Goal: Task Accomplishment & Management: Complete application form

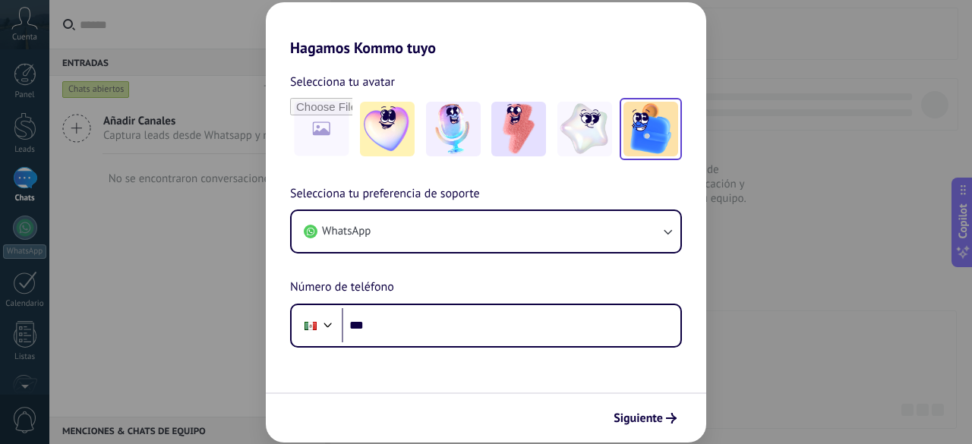
click at [653, 131] on img at bounding box center [650, 129] width 55 height 55
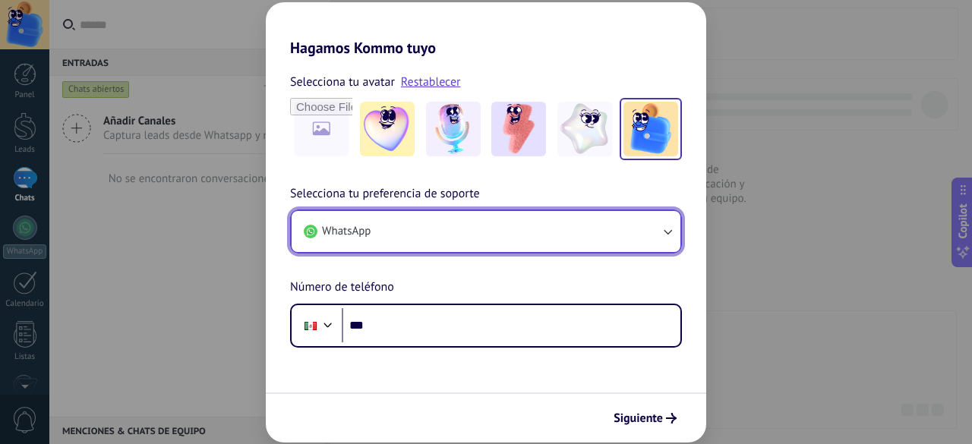
click at [468, 238] on button "WhatsApp" at bounding box center [485, 231] width 389 height 41
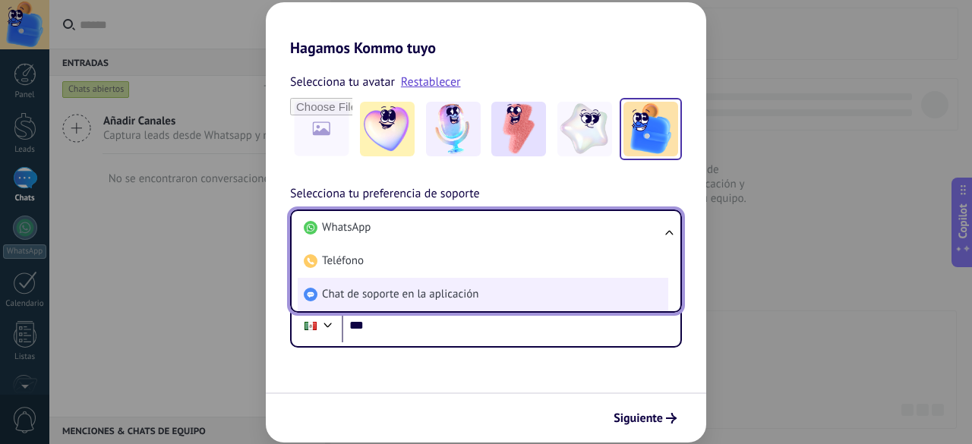
click at [443, 291] on span "Chat de soporte en la aplicación" at bounding box center [400, 294] width 156 height 15
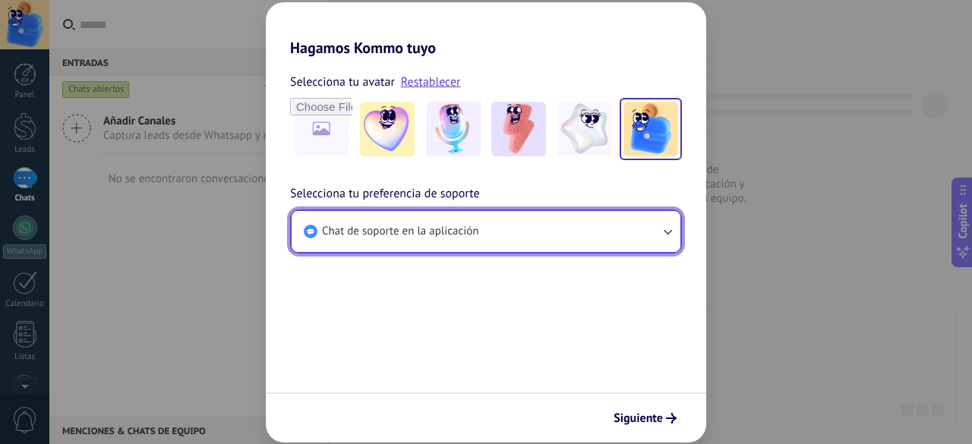
click at [428, 245] on button "Chat de soporte en la aplicación" at bounding box center [485, 231] width 389 height 41
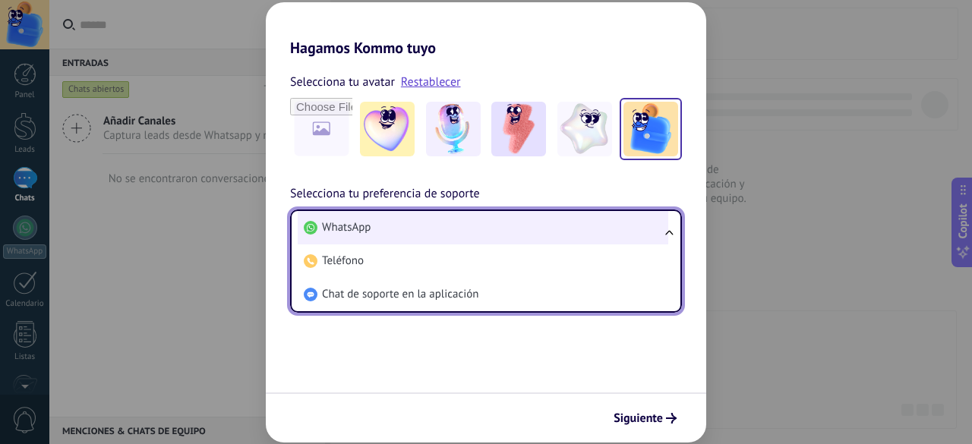
click at [390, 238] on li "WhatsApp" at bounding box center [483, 227] width 370 height 33
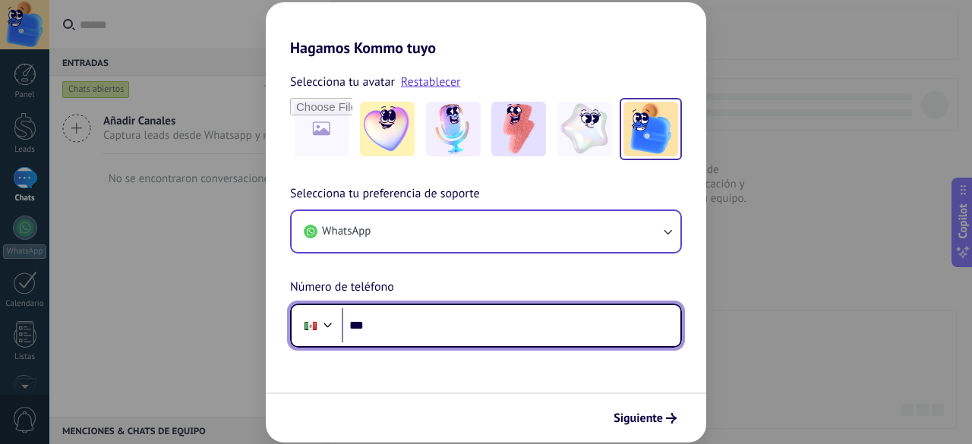
click at [405, 327] on input "***" at bounding box center [511, 325] width 339 height 35
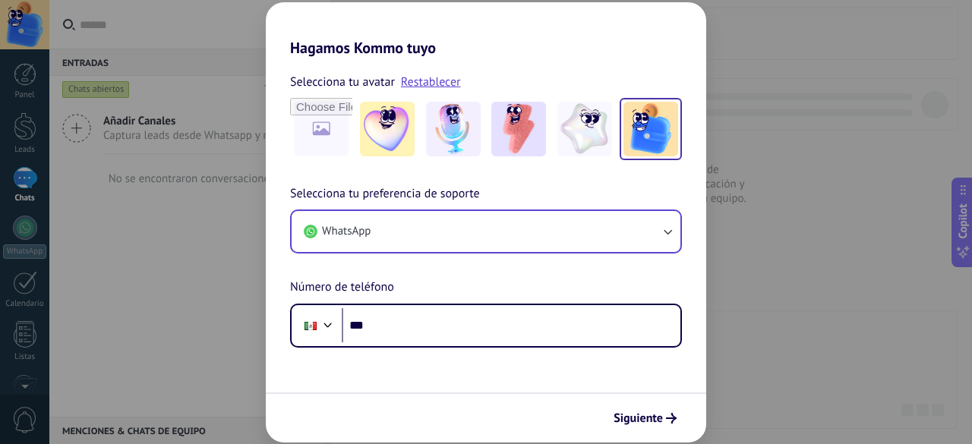
click at [25, 111] on div "Hagamos Kommo tuyo Selecciona tu avatar Restablecer Selecciona tu preferencia d…" at bounding box center [486, 222] width 972 height 444
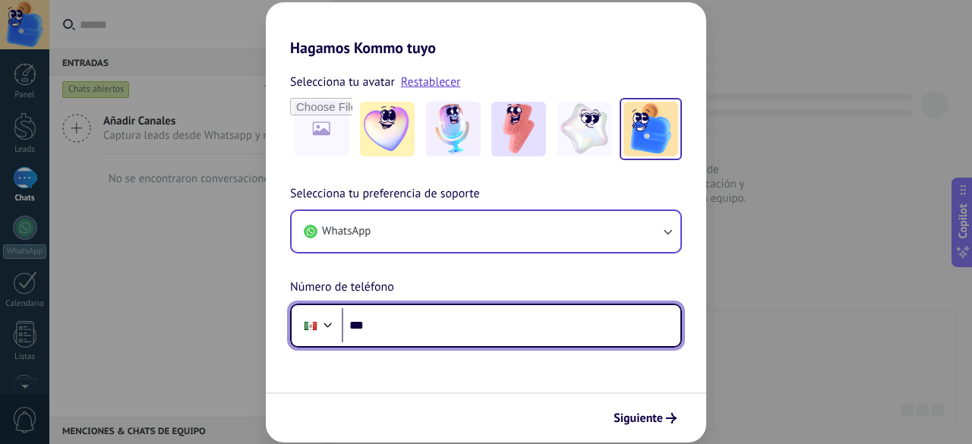
click at [421, 332] on input "***" at bounding box center [511, 325] width 339 height 35
type input "**********"
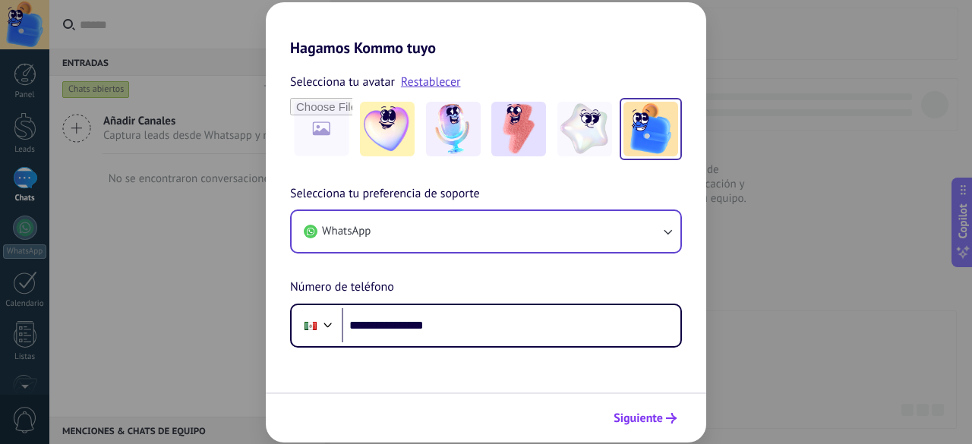
click at [657, 413] on span "Siguiente" at bounding box center [637, 418] width 49 height 11
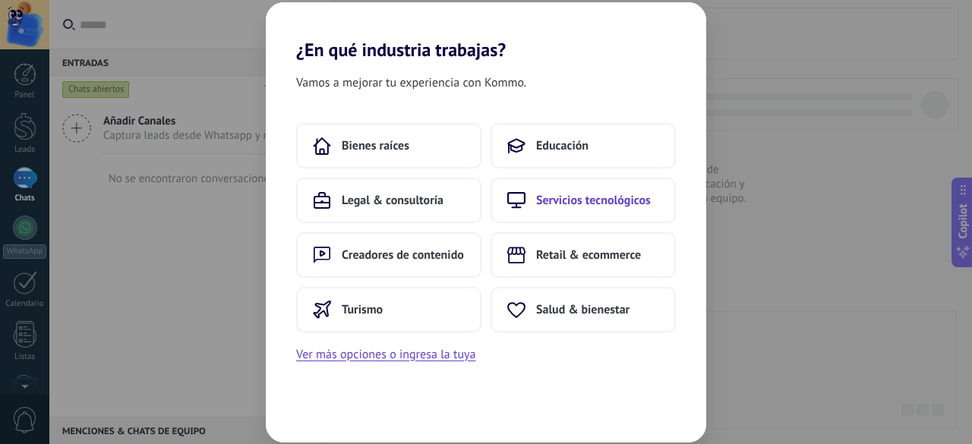
click at [563, 200] on span "Servicios tecnológicos" at bounding box center [593, 200] width 115 height 15
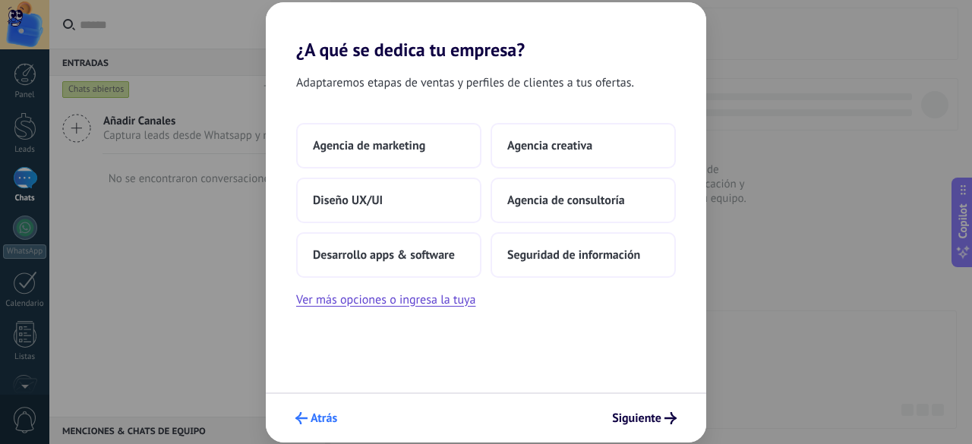
click at [306, 411] on button "Atrás" at bounding box center [315, 418] width 55 height 26
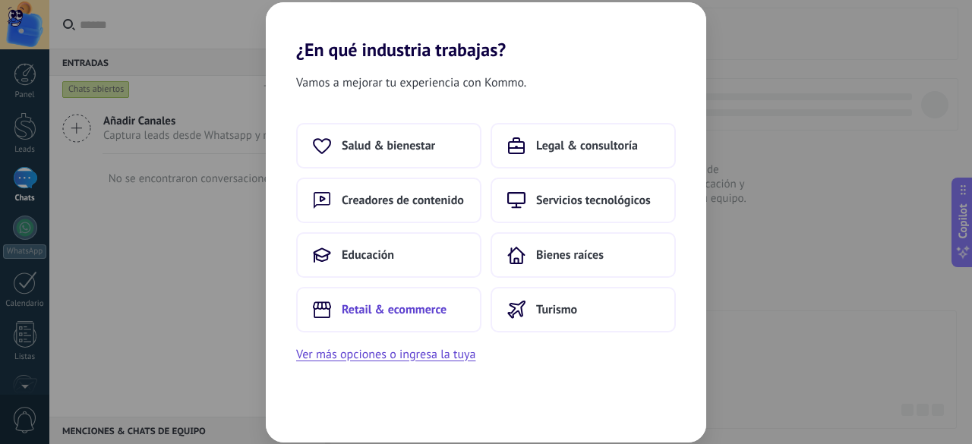
click at [390, 310] on span "Retail & ecommerce" at bounding box center [394, 309] width 105 height 15
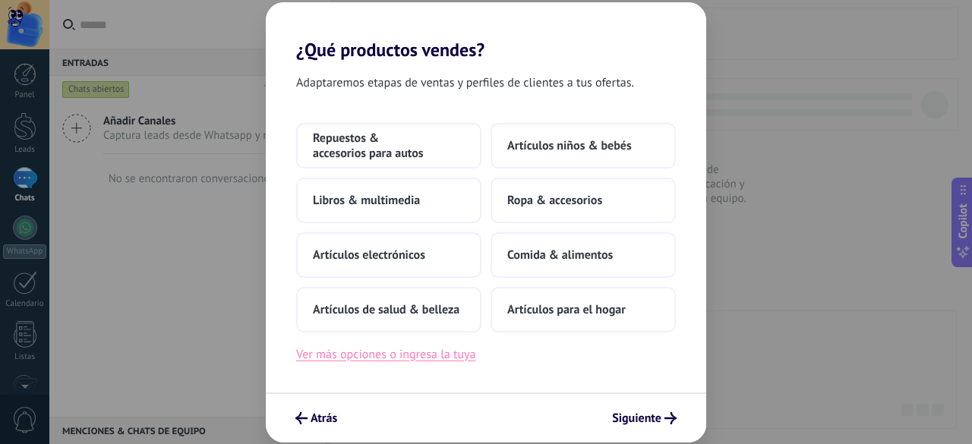
click at [358, 356] on button "Ver más opciones o ingresa la tuya" at bounding box center [385, 355] width 179 height 20
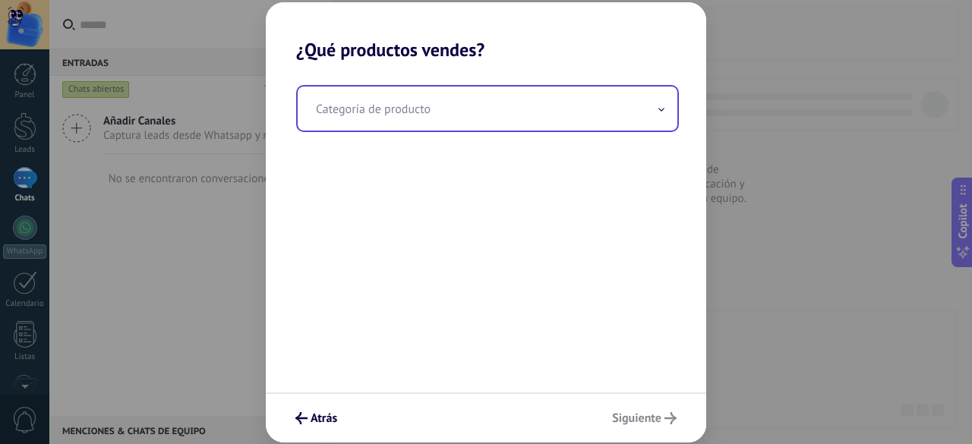
click at [372, 117] on input "text" at bounding box center [488, 109] width 380 height 44
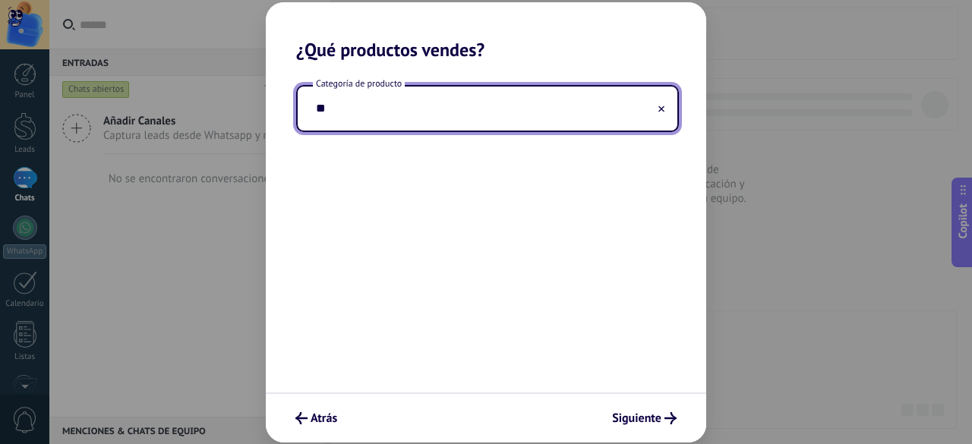
type input "*"
type input "**********"
click at [639, 418] on span "Siguiente" at bounding box center [636, 418] width 49 height 11
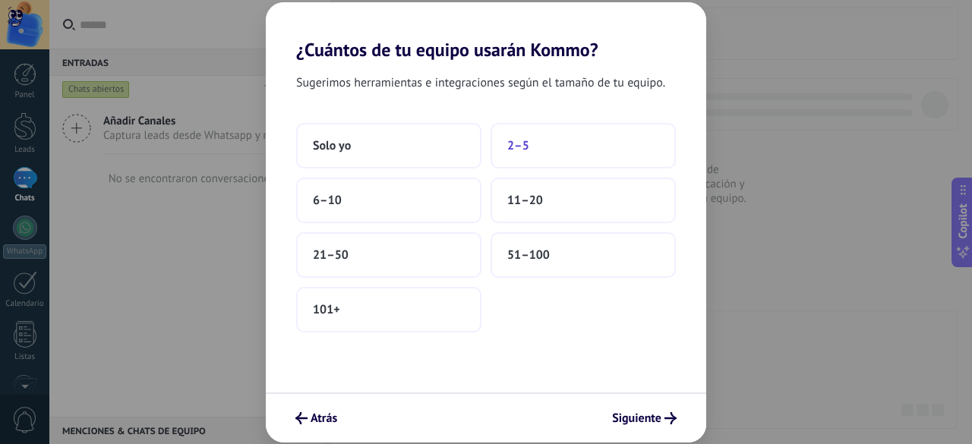
click at [515, 144] on span "2–5" at bounding box center [518, 145] width 22 height 15
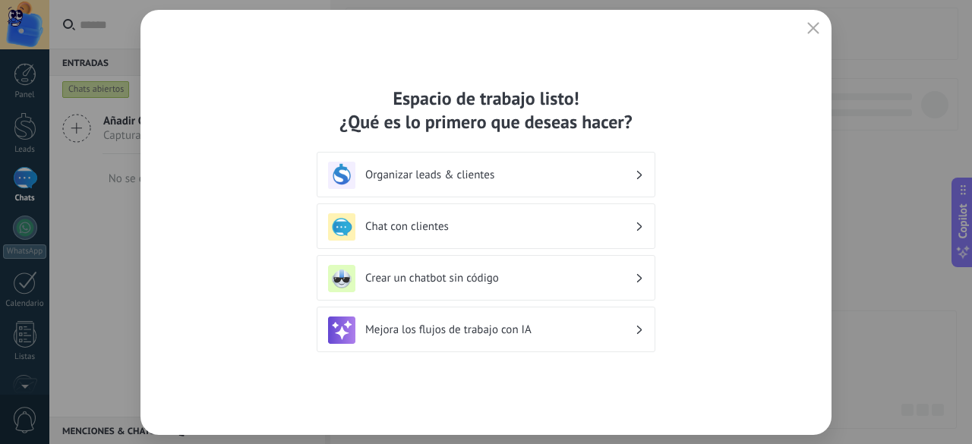
click at [417, 236] on div "Chat con clientes" at bounding box center [486, 226] width 316 height 27
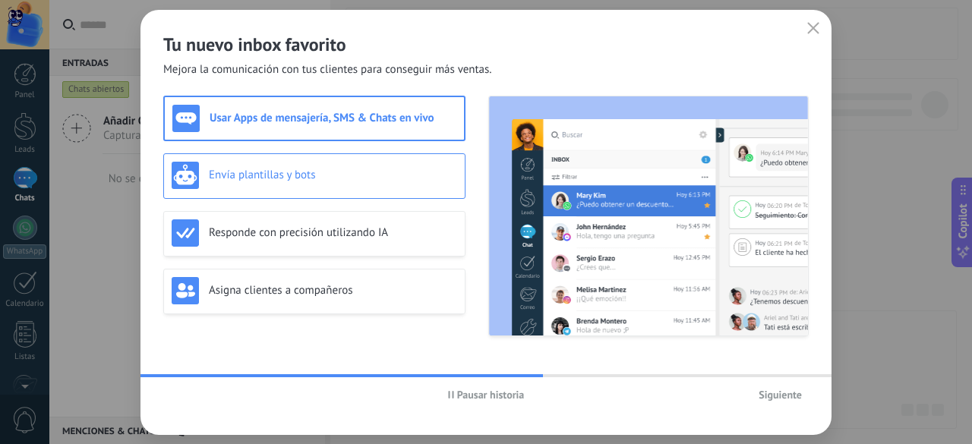
click at [318, 168] on h3 "Envía plantillas y bots" at bounding box center [333, 175] width 248 height 14
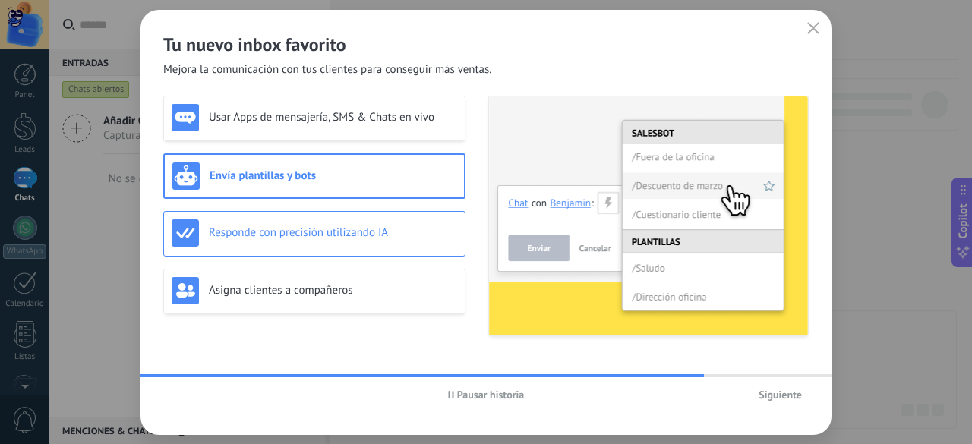
click at [307, 218] on div "Responde con precisión utilizando IA" at bounding box center [314, 234] width 302 height 46
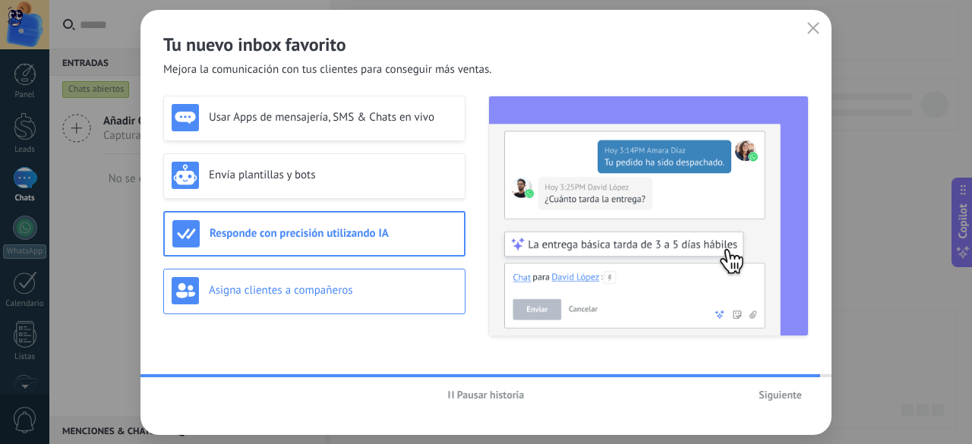
click at [299, 276] on div "Asigna clientes a compañeros" at bounding box center [314, 292] width 302 height 46
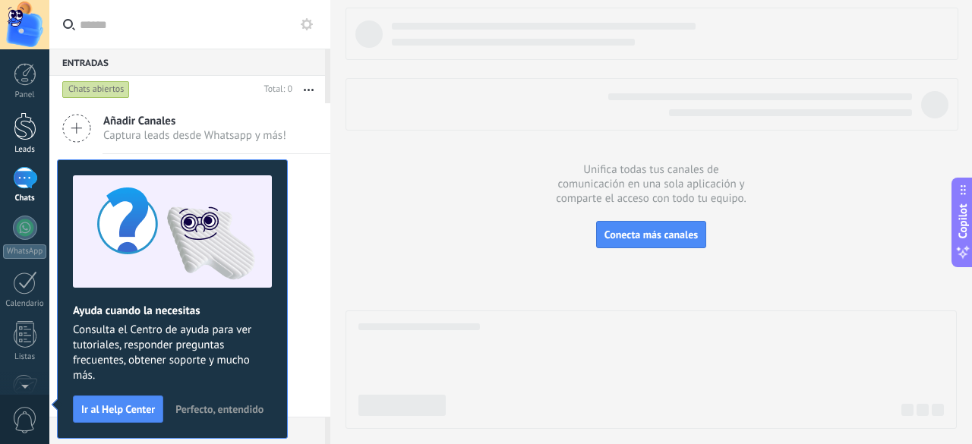
click at [23, 128] on div at bounding box center [25, 126] width 23 height 28
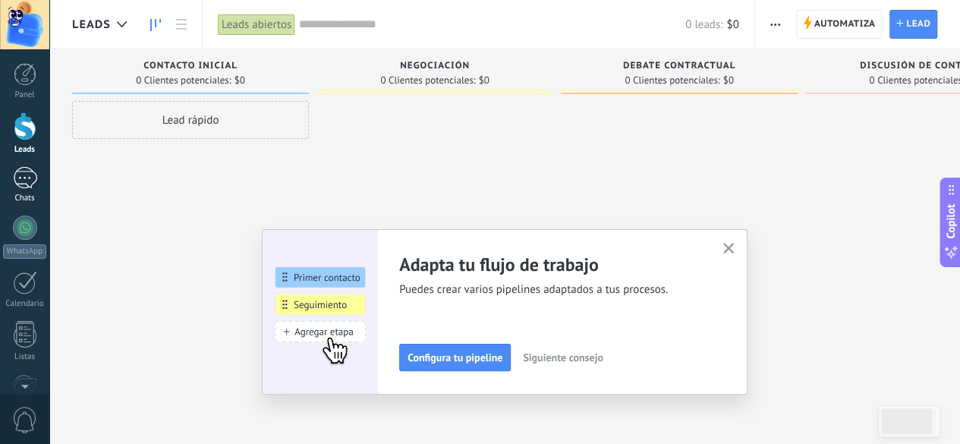
click at [27, 175] on div at bounding box center [25, 178] width 24 height 22
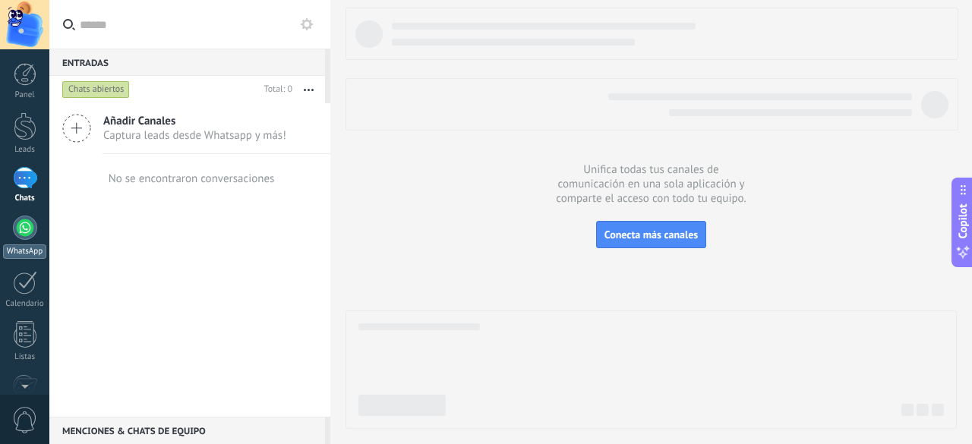
click at [30, 241] on link "WhatsApp" at bounding box center [24, 237] width 49 height 43
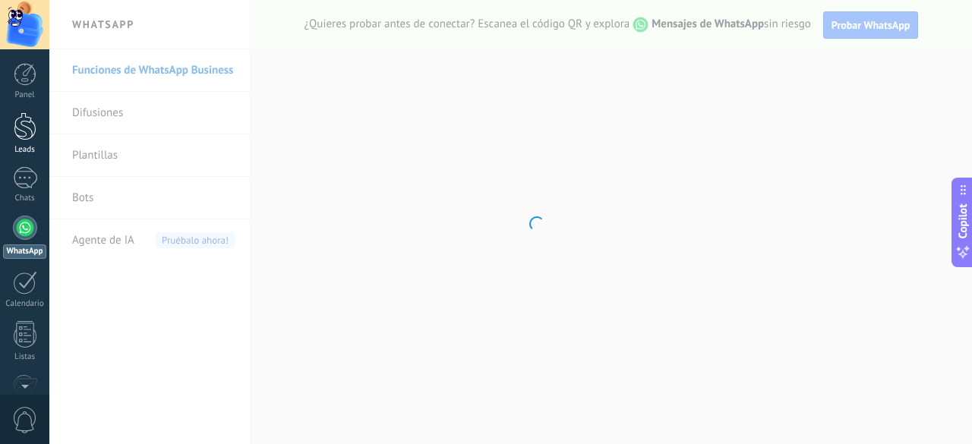
click at [24, 139] on div at bounding box center [25, 126] width 23 height 28
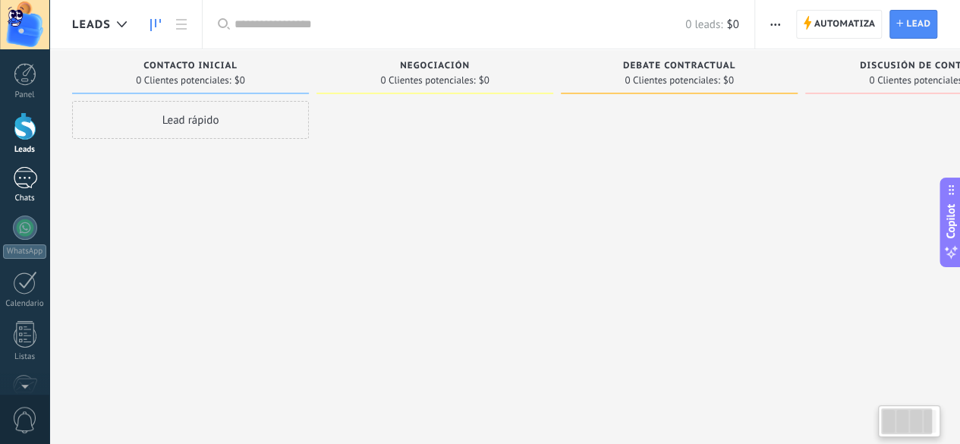
click at [23, 169] on div at bounding box center [25, 178] width 24 height 22
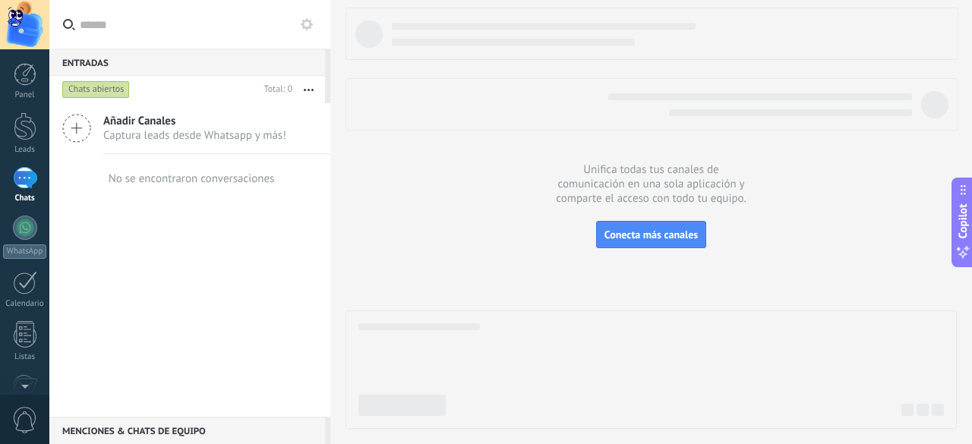
click at [135, 122] on span "Añadir Canales" at bounding box center [194, 121] width 183 height 14
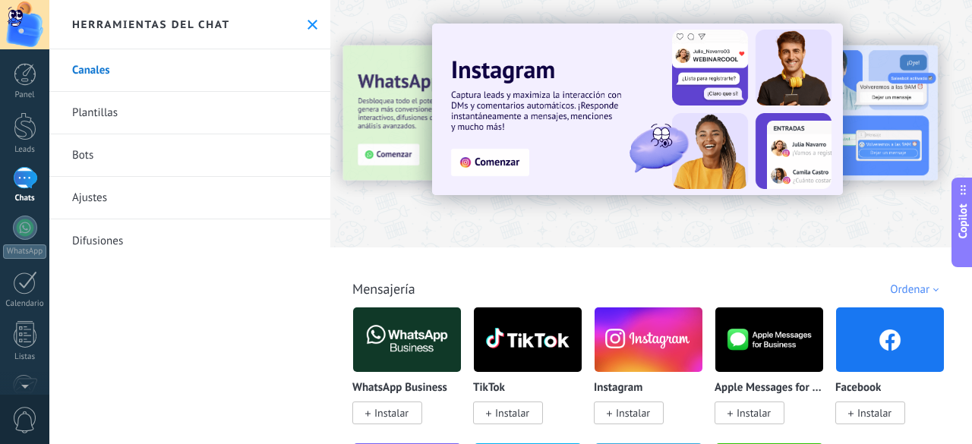
click at [959, 236] on span "Copilot" at bounding box center [962, 220] width 15 height 35
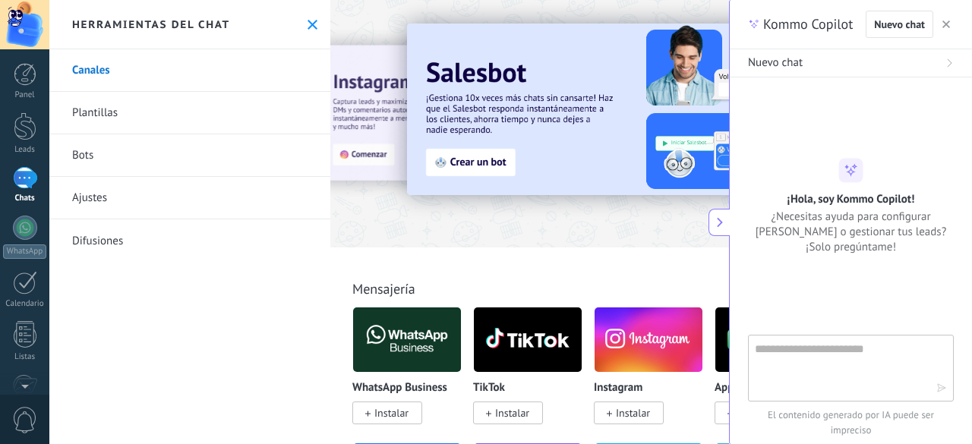
click at [946, 27] on icon "button" at bounding box center [946, 24] width 8 height 8
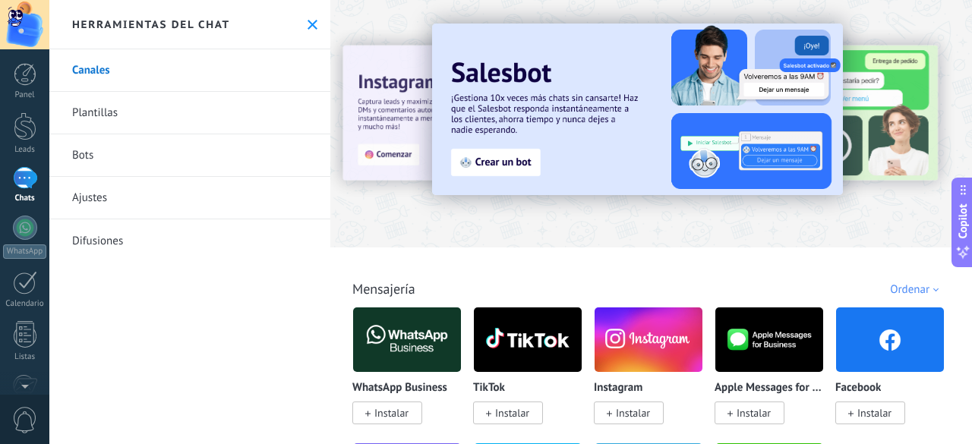
click at [405, 340] on img at bounding box center [407, 340] width 108 height 74
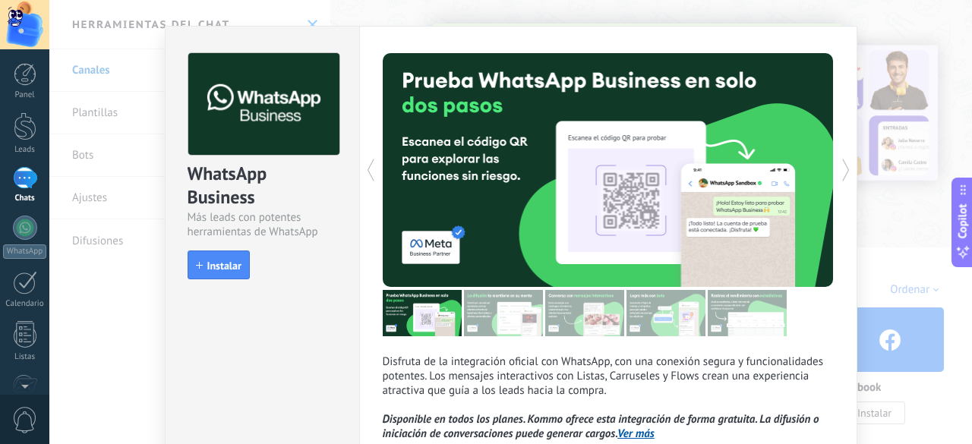
scroll to position [24, 0]
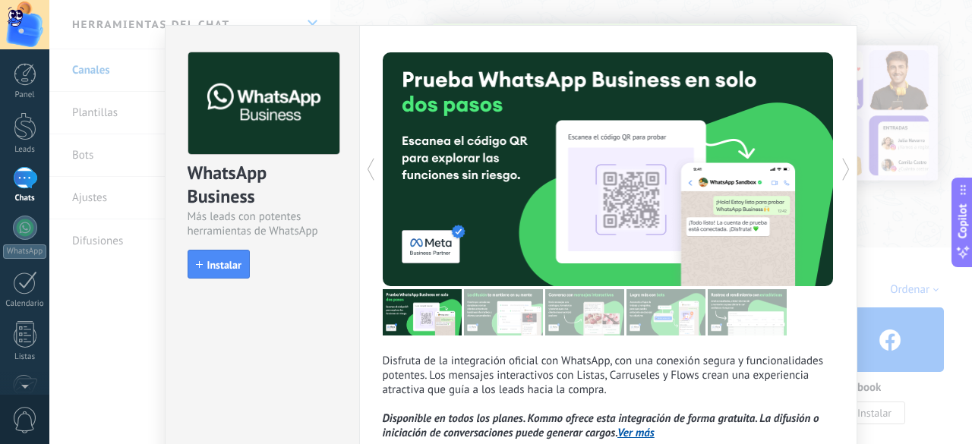
click at [802, 17] on div "WhatsApp Business Más leads con potentes herramientas de WhatsApp install Insta…" at bounding box center [510, 222] width 922 height 444
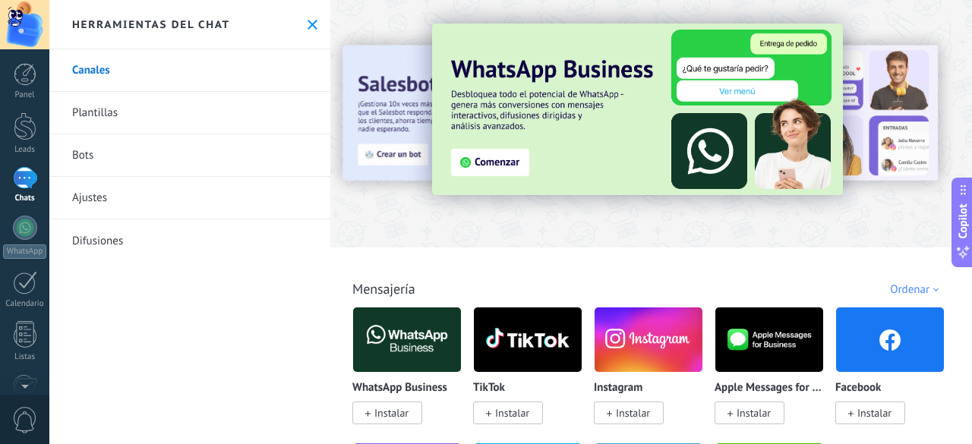
click at [128, 99] on link "Plantillas" at bounding box center [189, 113] width 281 height 43
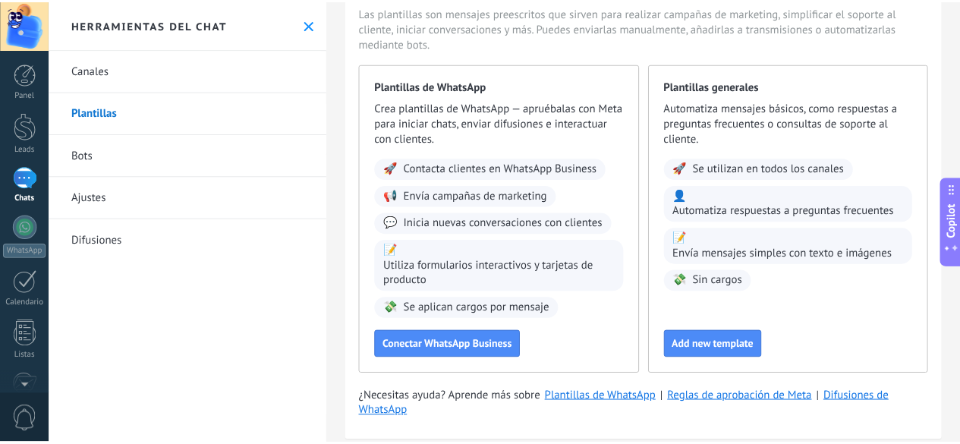
scroll to position [111, 0]
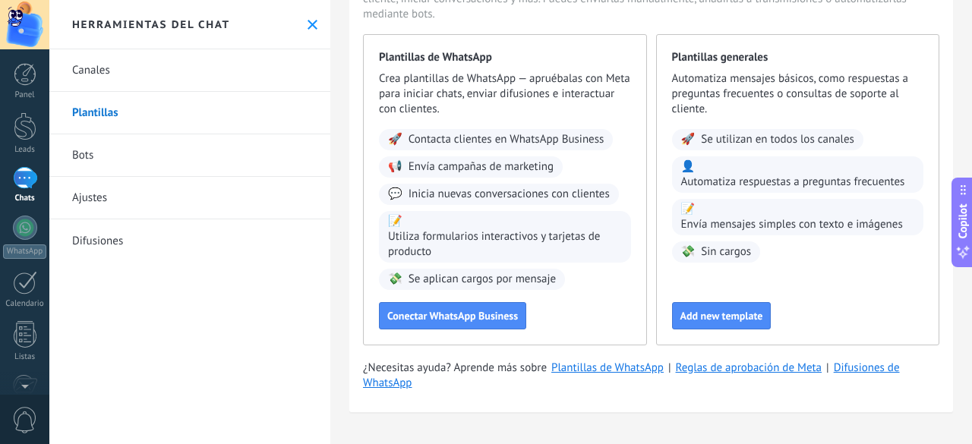
click at [96, 157] on link "Bots" at bounding box center [189, 155] width 281 height 43
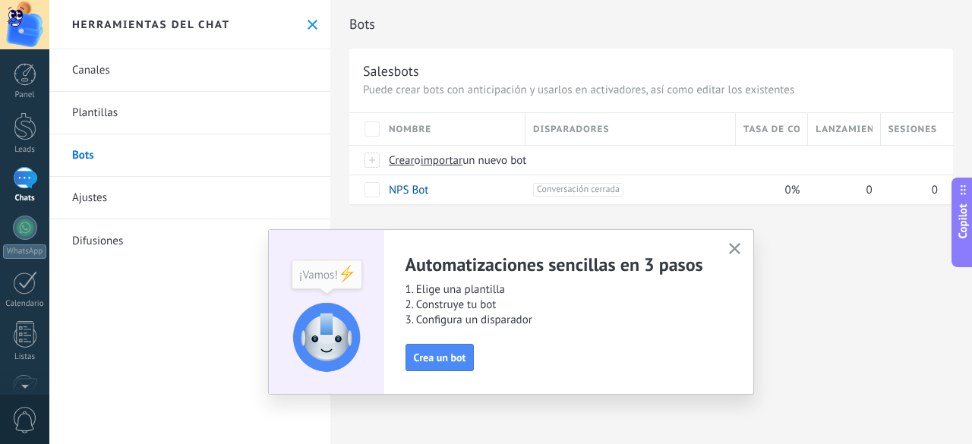
click at [131, 195] on link "Ajustes" at bounding box center [189, 198] width 281 height 43
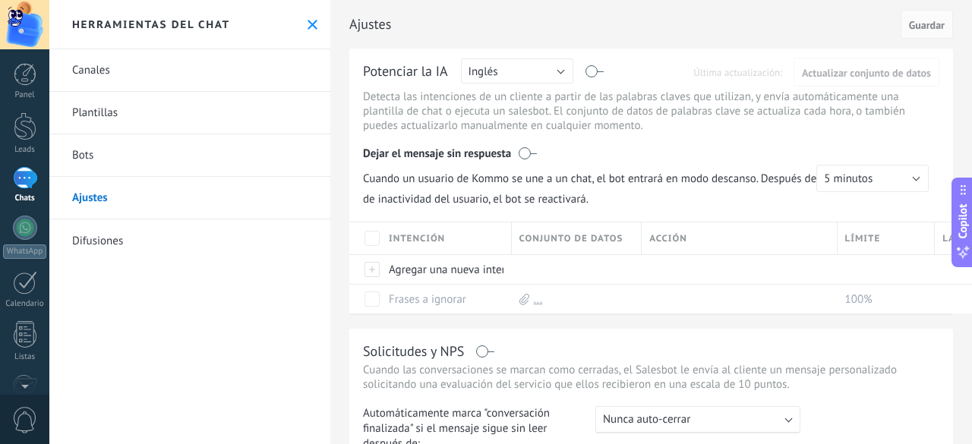
click at [138, 242] on link "Difusiones" at bounding box center [189, 240] width 281 height 43
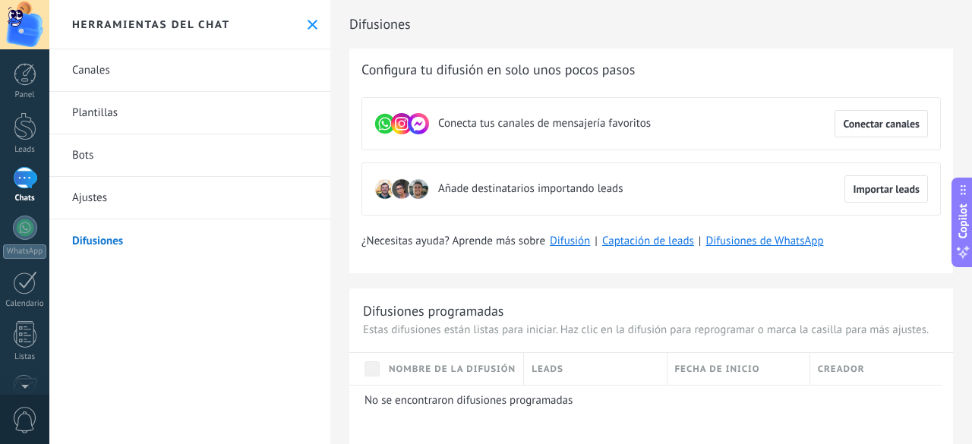
click at [146, 208] on link "Ajustes" at bounding box center [189, 198] width 281 height 43
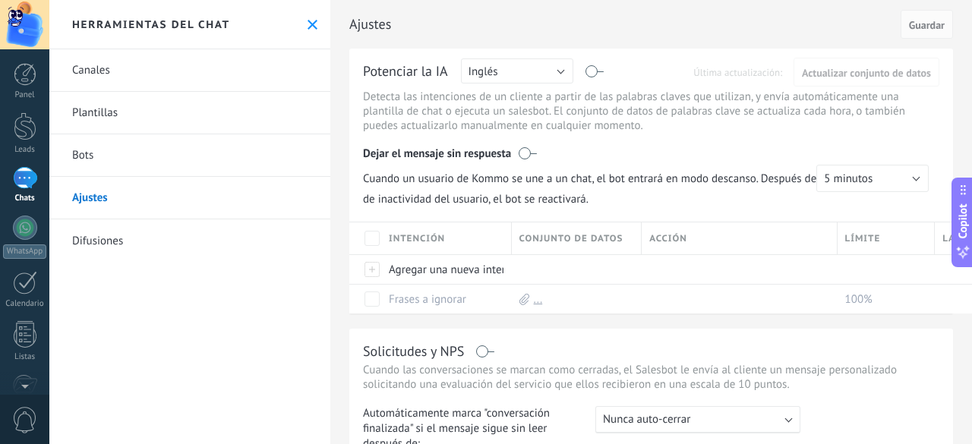
click at [163, 156] on link "Bots" at bounding box center [189, 155] width 281 height 43
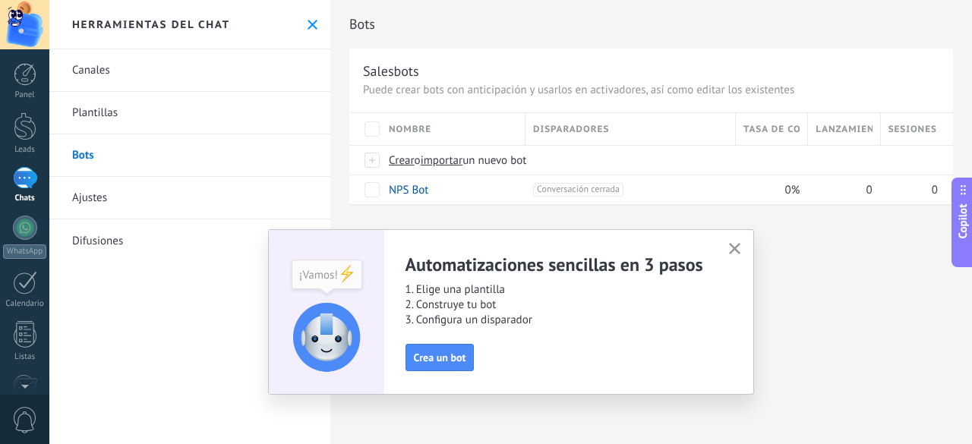
click at [186, 109] on link "Plantillas" at bounding box center [189, 113] width 281 height 43
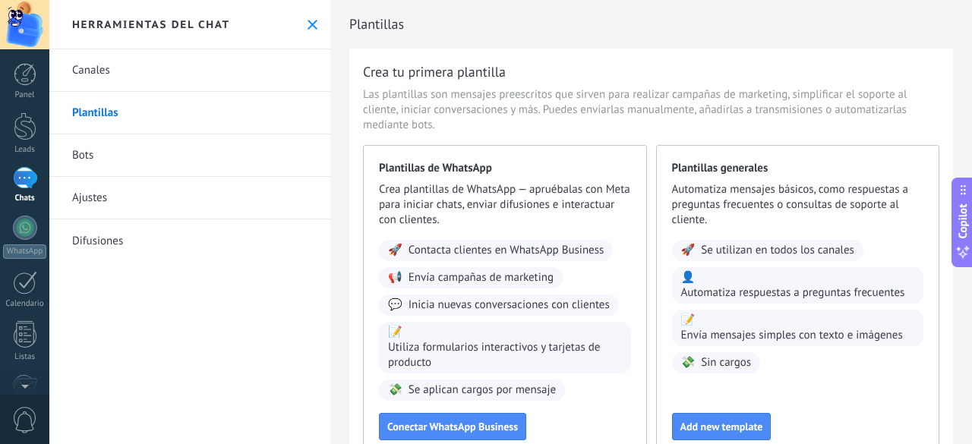
click at [143, 154] on link "Bots" at bounding box center [189, 155] width 281 height 43
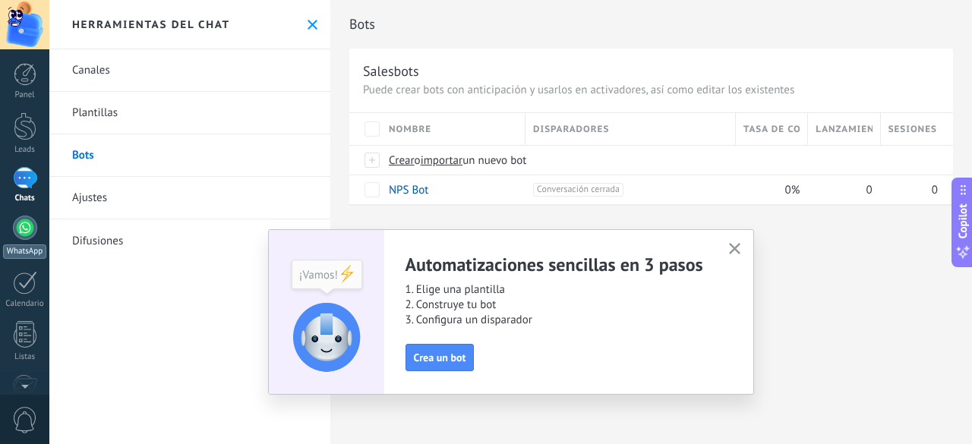
click at [29, 230] on div at bounding box center [25, 228] width 24 height 24
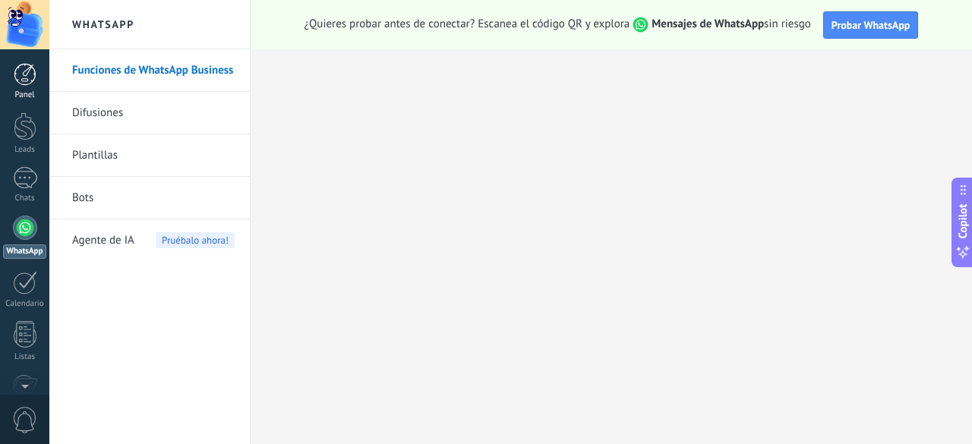
click at [23, 86] on link "Panel" at bounding box center [24, 81] width 49 height 37
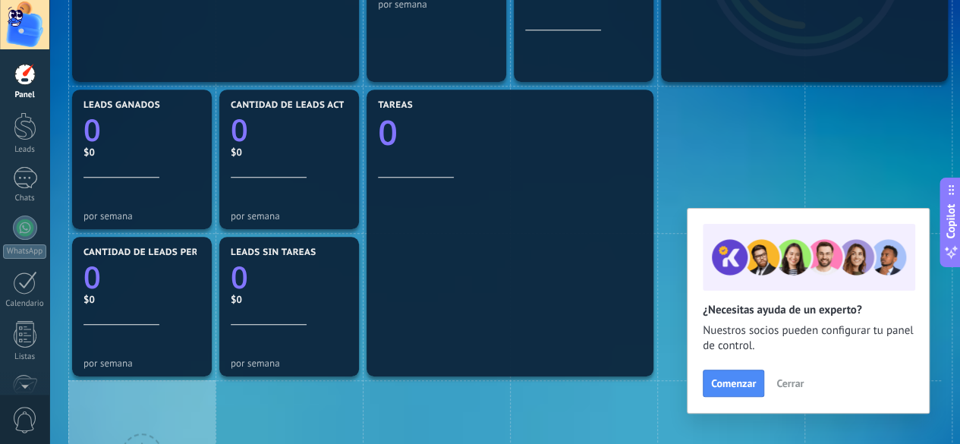
scroll to position [401, 0]
click at [23, 137] on div at bounding box center [25, 126] width 23 height 28
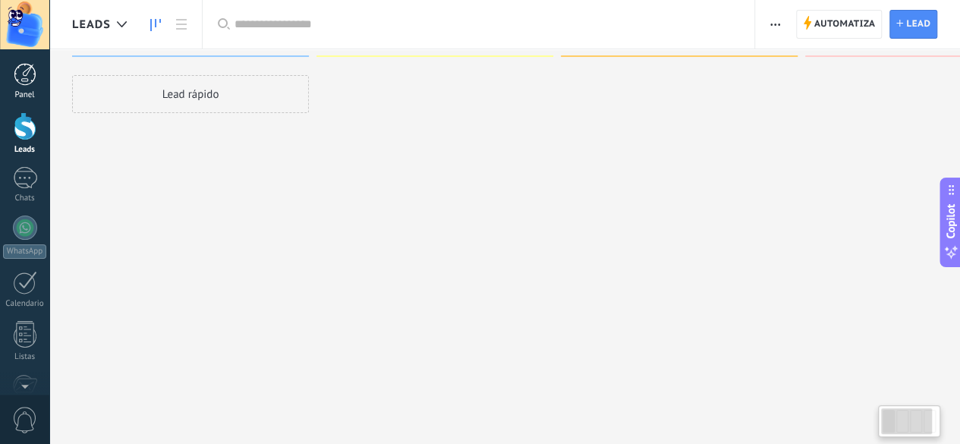
click at [26, 72] on div at bounding box center [25, 74] width 23 height 23
